Goal: Check status: Check status

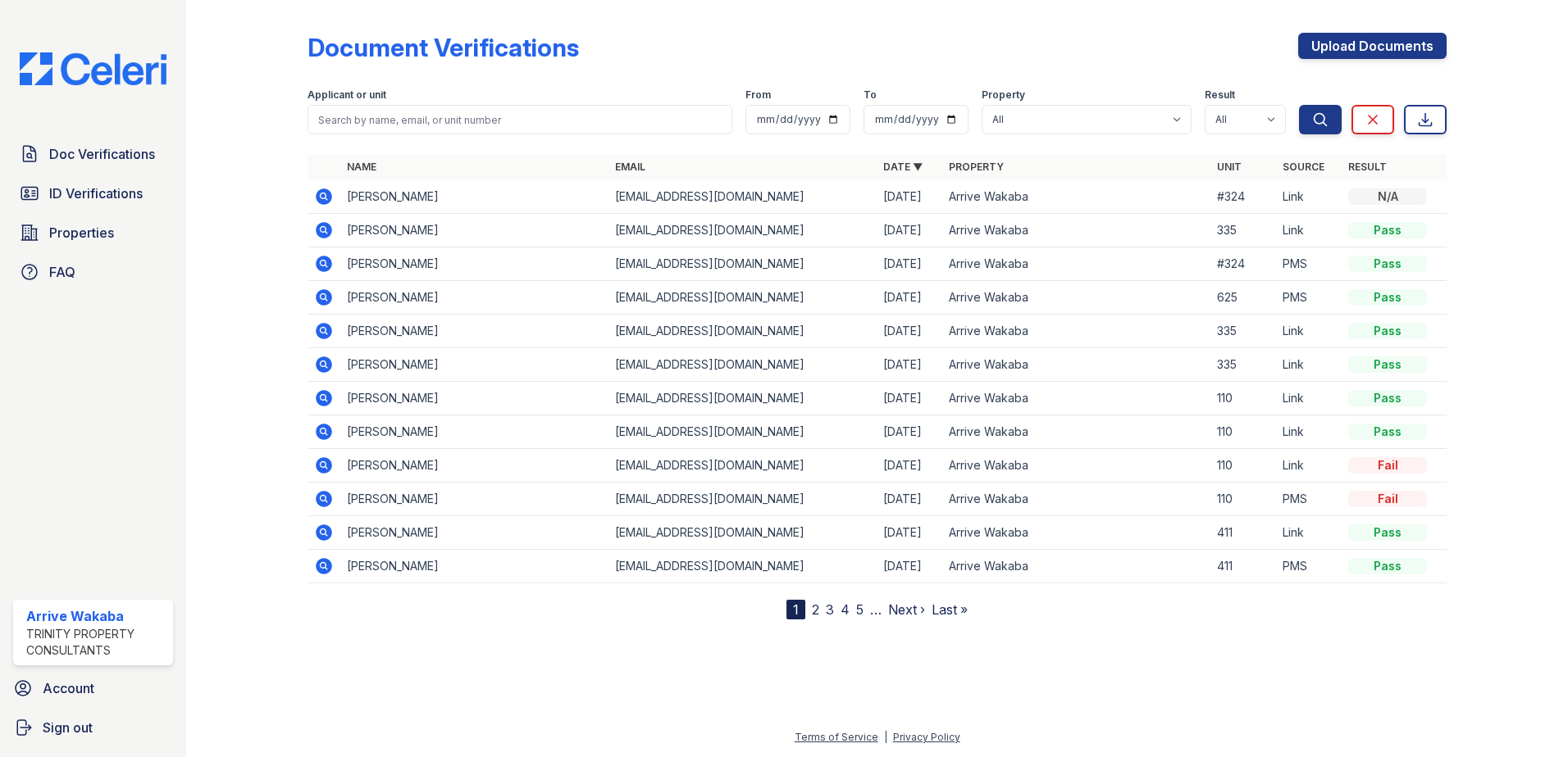
click at [323, 298] on icon at bounding box center [323, 296] width 4 height 4
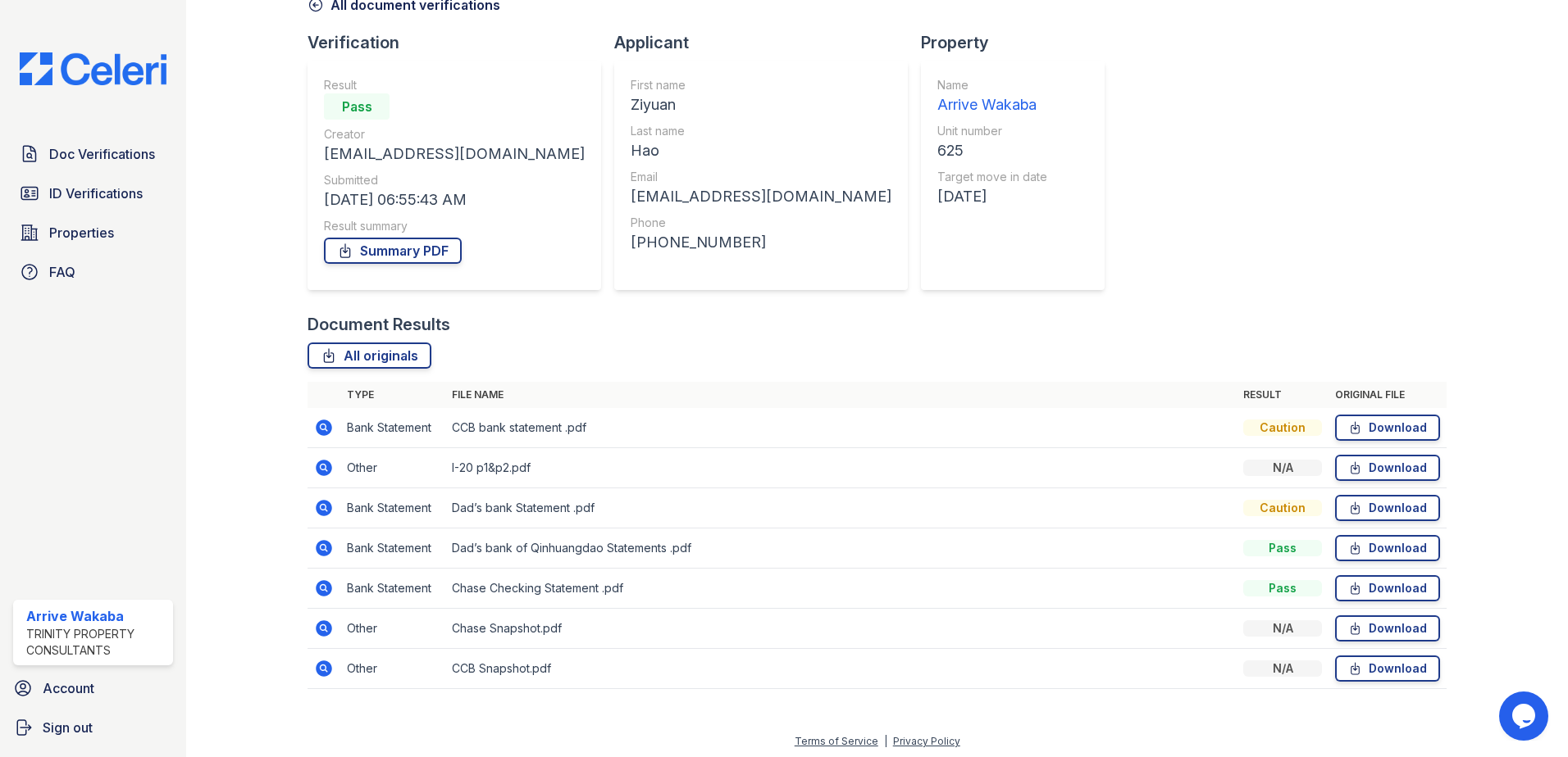
scroll to position [95, 0]
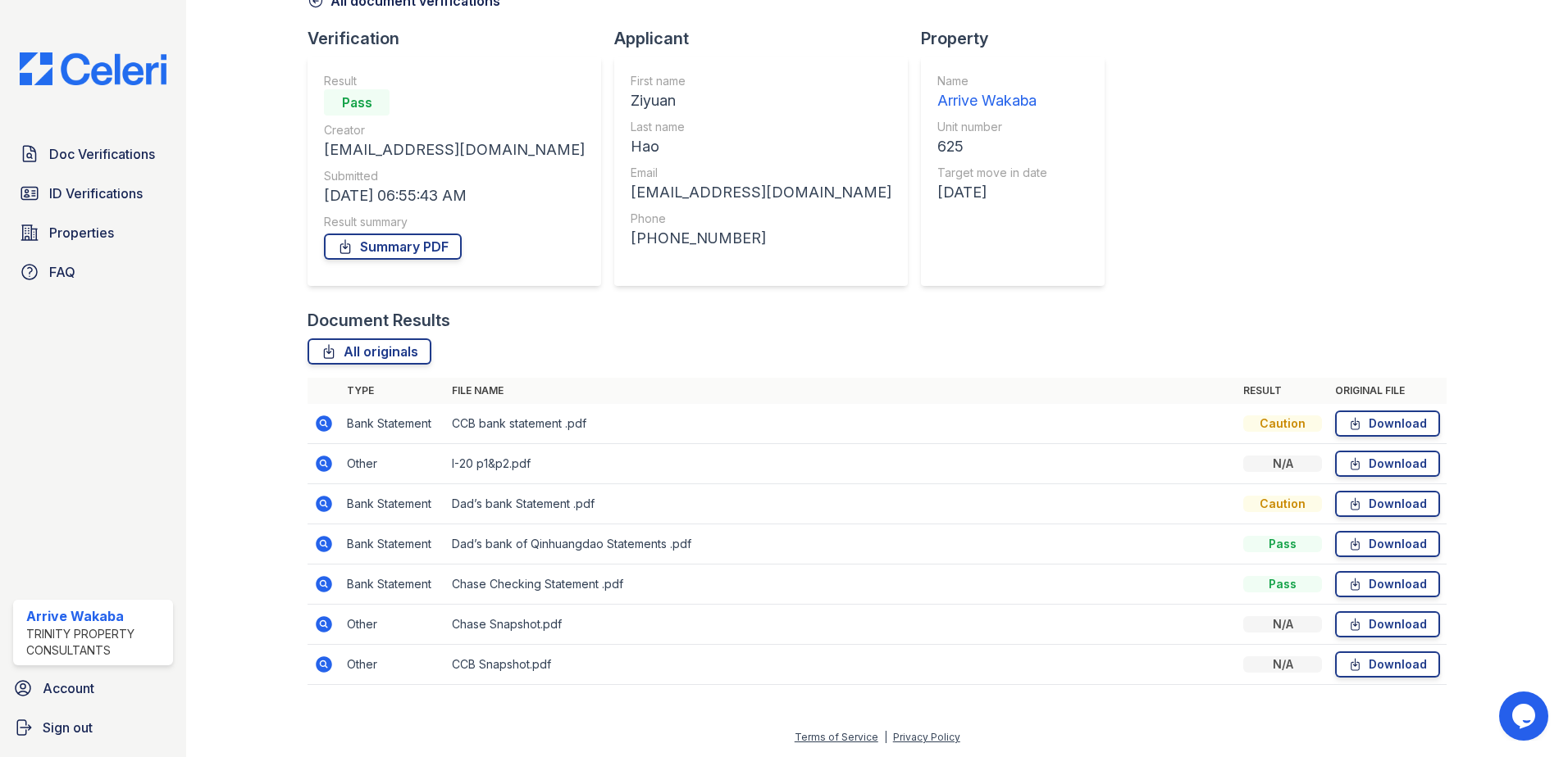
click at [323, 455] on icon at bounding box center [324, 464] width 19 height 19
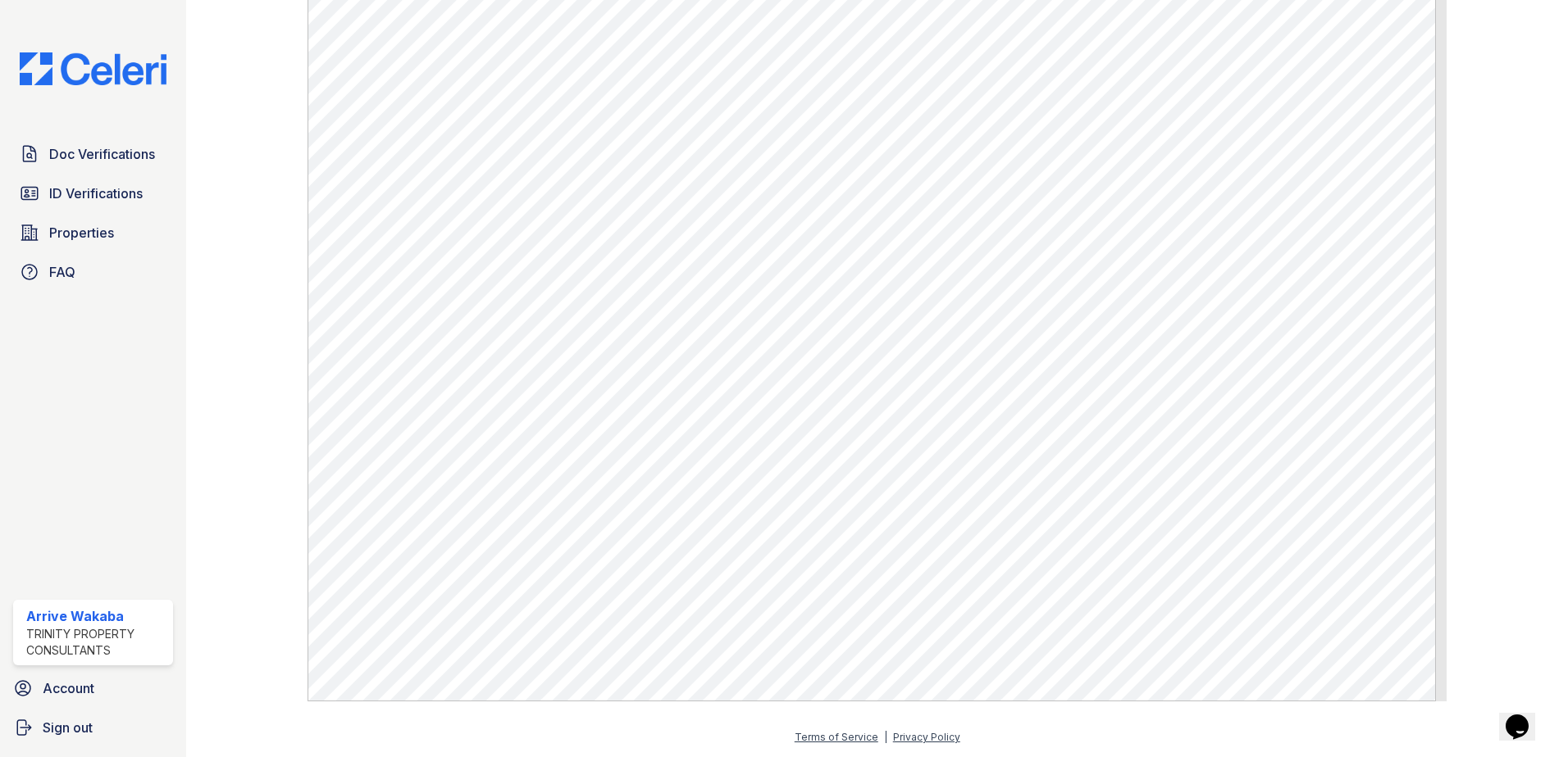
scroll to position [430, 0]
